Goal: Information Seeking & Learning: Find contact information

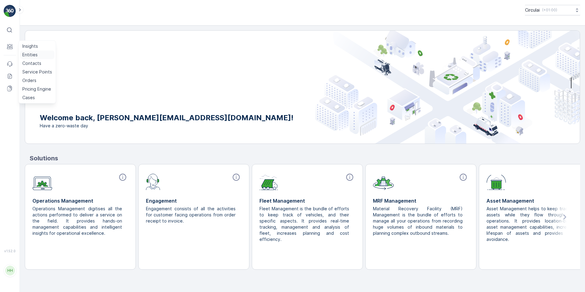
click at [28, 55] on p "Entities" at bounding box center [29, 55] width 15 height 6
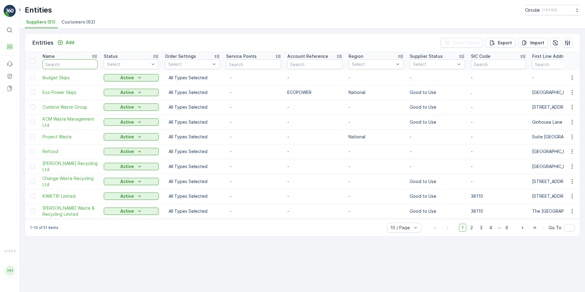
click at [57, 61] on input "text" at bounding box center [70, 64] width 55 height 10
type input "[PERSON_NAME]"
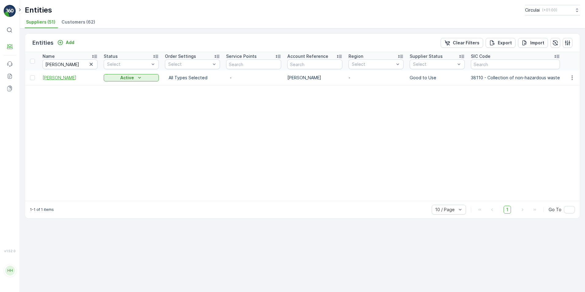
click at [58, 78] on span "[PERSON_NAME]" at bounding box center [70, 78] width 55 height 6
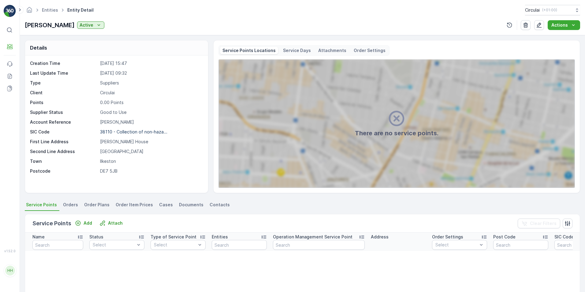
click at [211, 202] on span "Contacts" at bounding box center [220, 205] width 20 height 6
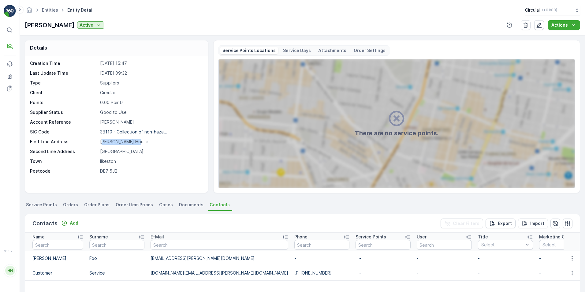
drag, startPoint x: 139, startPoint y: 141, endPoint x: 103, endPoint y: 144, distance: 35.3
click at [103, 144] on p "[PERSON_NAME] House" at bounding box center [151, 142] width 102 height 6
drag, startPoint x: 103, startPoint y: 144, endPoint x: 141, endPoint y: 145, distance: 37.9
click at [142, 145] on div "Creation Time [DATE] 15:47 Last Update Time [DATE] 09:32 Type Suppliers Client …" at bounding box center [116, 117] width 172 height 114
drag, startPoint x: 141, startPoint y: 140, endPoint x: 80, endPoint y: 140, distance: 60.6
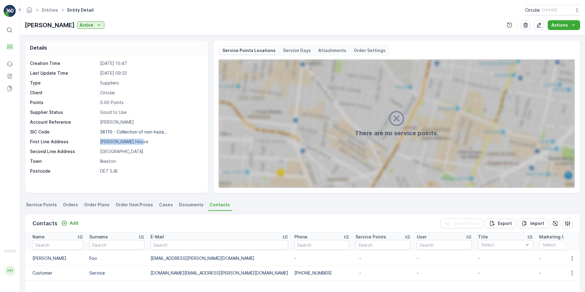
click at [80, 140] on div "First Line Address [PERSON_NAME][GEOGRAPHIC_DATA]" at bounding box center [116, 142] width 172 height 6
copy div "[PERSON_NAME] House"
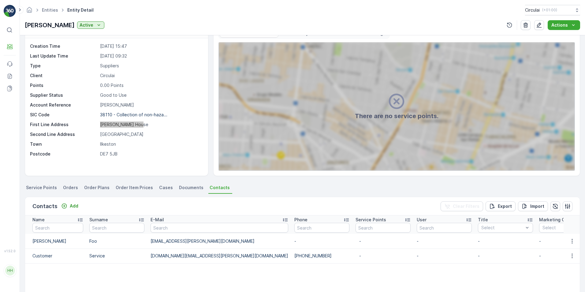
scroll to position [31, 0]
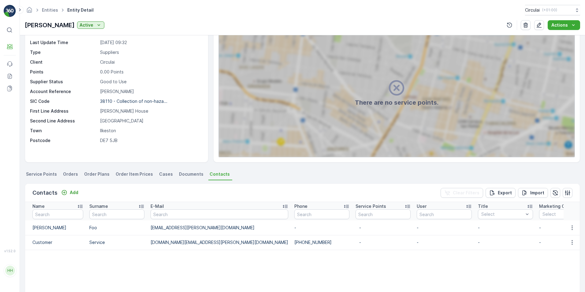
click at [291, 243] on td "[PHONE_NUMBER]" at bounding box center [321, 242] width 61 height 15
drag, startPoint x: 213, startPoint y: 241, endPoint x: 150, endPoint y: 244, distance: 63.4
click at [150, 244] on td "[DOMAIN_NAME][EMAIL_ADDRESS][PERSON_NAME][DOMAIN_NAME]" at bounding box center [219, 242] width 144 height 15
copy p "[DOMAIN_NAME][EMAIL_ADDRESS][PERSON_NAME][DOMAIN_NAME]"
click at [152, 254] on table "Name Surname E-Mail Phone Service Points User Title Select Marketing Opt-out Se…" at bounding box center [505, 277] width 960 height 150
